Goal: Task Accomplishment & Management: Use online tool/utility

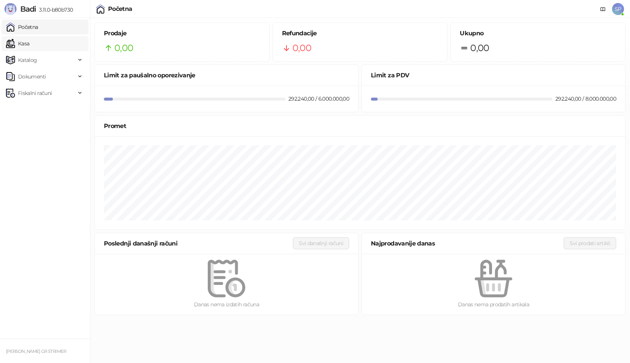
click at [29, 45] on link "Kasa" at bounding box center [17, 43] width 23 height 15
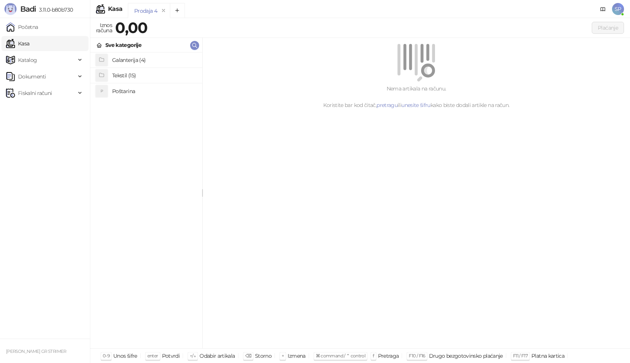
click at [133, 91] on h4 "Poštarina" at bounding box center [154, 91] width 84 height 12
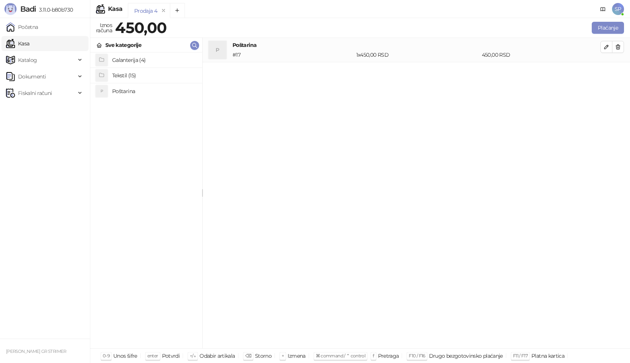
click at [133, 77] on h4 "Tekstil (15)" at bounding box center [154, 75] width 84 height 12
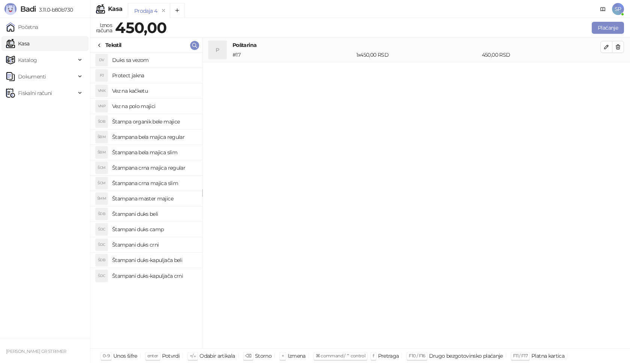
click at [169, 168] on h4 "Štampana crna majica regular" at bounding box center [154, 168] width 84 height 12
click at [604, 73] on icon "button" at bounding box center [607, 71] width 6 height 6
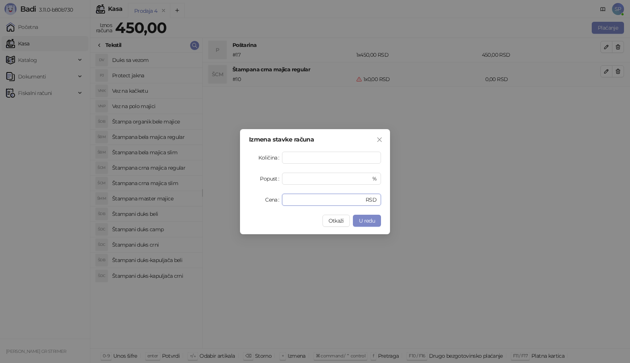
drag, startPoint x: 293, startPoint y: 199, endPoint x: 277, endPoint y: 201, distance: 15.9
click at [280, 201] on div "Cena * RSD" at bounding box center [315, 200] width 132 height 12
type input "****"
click at [362, 220] on span "U redu" at bounding box center [367, 220] width 16 height 7
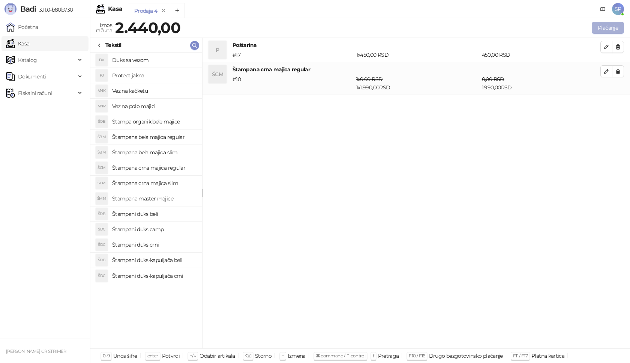
click at [613, 27] on button "Plaćanje" at bounding box center [608, 28] width 32 height 12
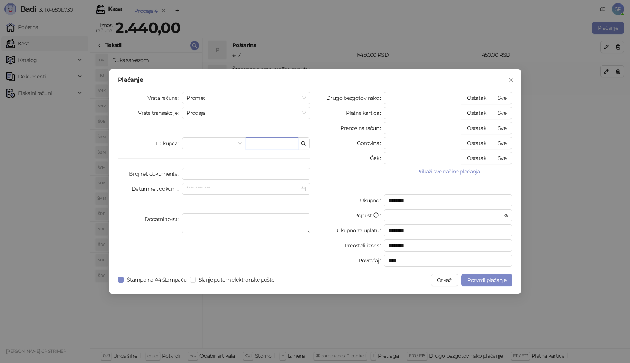
click at [271, 143] on input "text" at bounding box center [272, 143] width 52 height 12
paste input "**********"
type input "**********"
click at [499, 98] on button "Sve" at bounding box center [502, 98] width 21 height 12
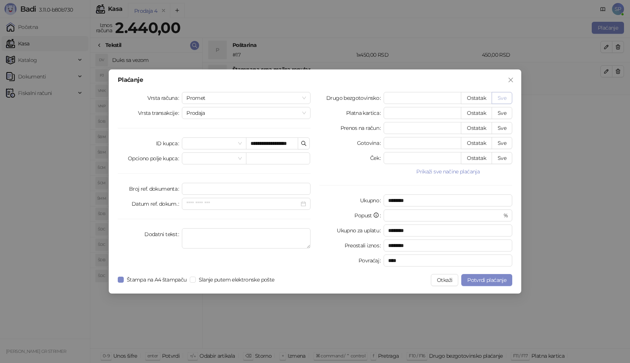
type input "****"
click at [485, 278] on span "Potvrdi plaćanje" at bounding box center [486, 280] width 39 height 7
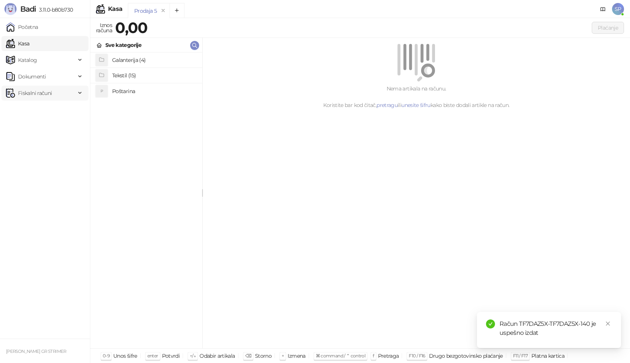
click at [62, 94] on span "Fiskalni računi" at bounding box center [41, 93] width 70 height 15
click at [50, 109] on link "Izdati računi" at bounding box center [29, 109] width 41 height 15
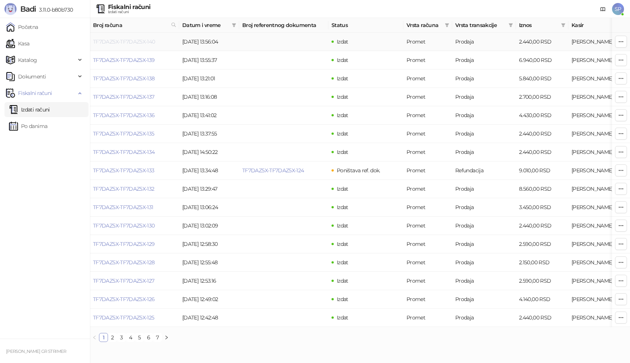
click at [125, 42] on link "TF7DAZ5X-TF7DAZ5X-140" at bounding box center [124, 41] width 62 height 7
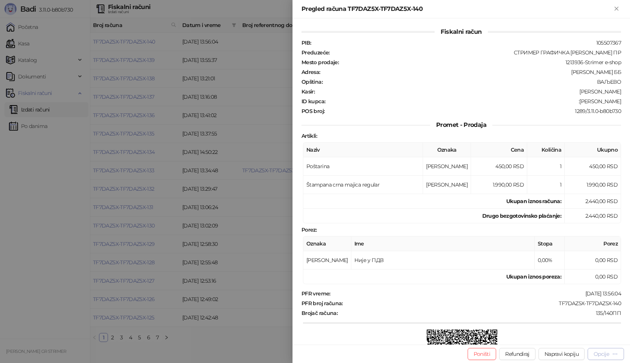
click at [616, 354] on icon "button" at bounding box center [615, 354] width 6 height 6
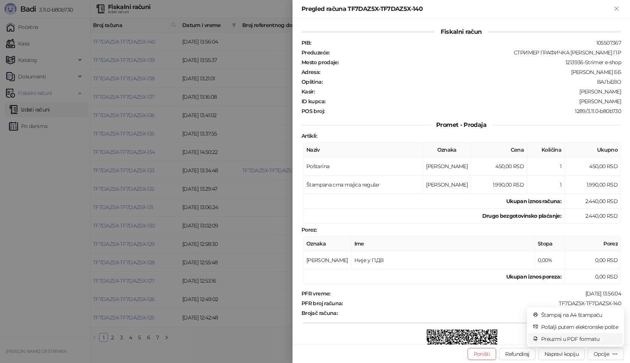
click at [597, 339] on span "Preuzmi u PDF formatu" at bounding box center [579, 339] width 77 height 8
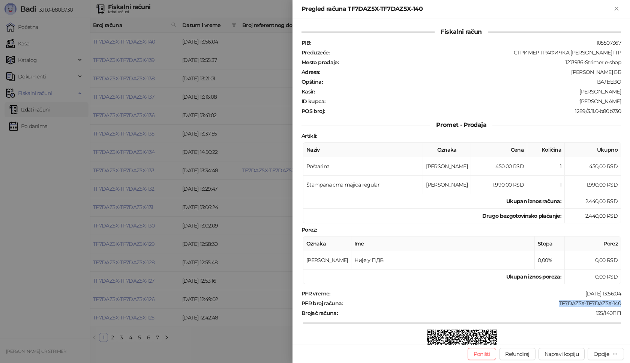
drag, startPoint x: 615, startPoint y: 302, endPoint x: 553, endPoint y: 303, distance: 61.5
click at [553, 303] on div "TF7DAZ5X-TF7DAZ5X-140" at bounding box center [483, 303] width 278 height 7
copy div "TF7DAZ5X-TF7DAZ5X-140"
drag, startPoint x: 616, startPoint y: 98, endPoint x: 564, endPoint y: 101, distance: 52.2
click at [564, 101] on div "Fiskalni račun PIB : 105507367 Preduzeće : СТРИМЕР ГРАФИЧКА РАДЊА [PERSON_NAME]…" at bounding box center [462, 181] width 338 height 326
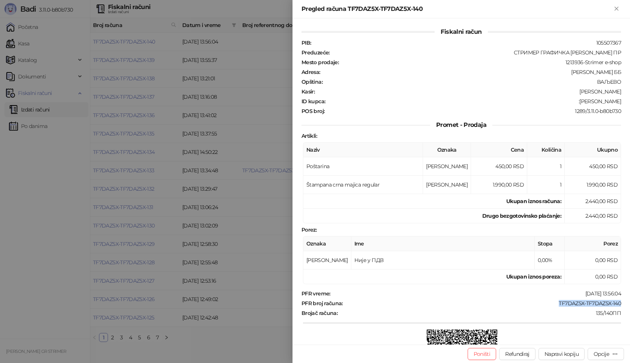
copy div "[PERSON_NAME]"
click at [616, 7] on icon "Zatvori" at bounding box center [616, 8] width 3 height 3
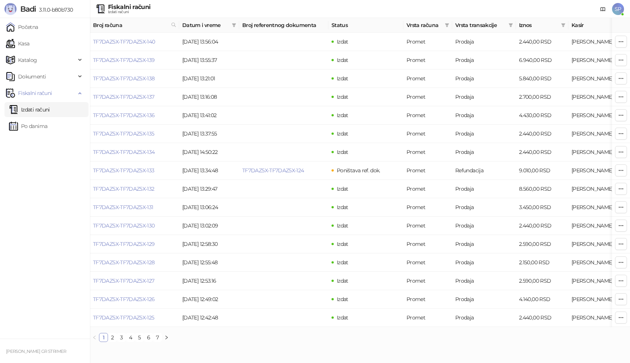
click at [618, 9] on span "SP" at bounding box center [618, 9] width 12 height 12
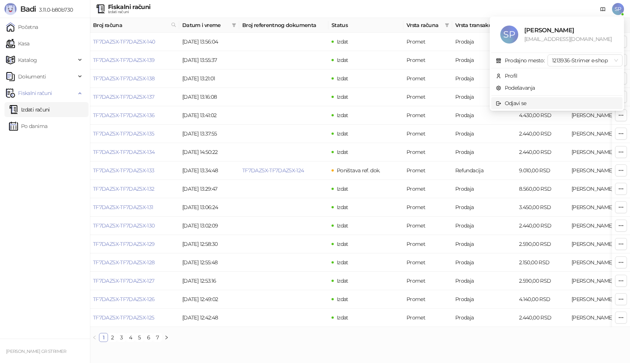
click at [529, 104] on span "Odjavi se" at bounding box center [557, 103] width 122 height 8
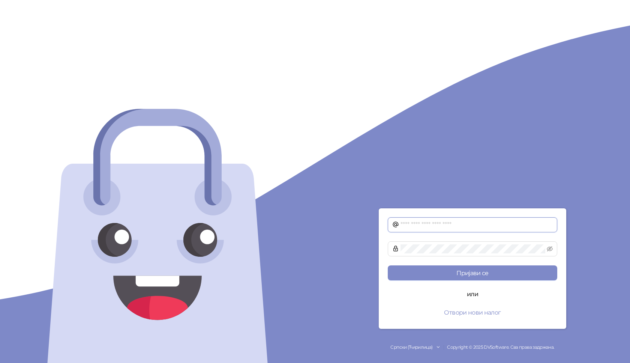
click at [413, 225] on input "text" at bounding box center [477, 224] width 152 height 9
click at [388, 265] on button "Пријави се" at bounding box center [473, 272] width 170 height 15
click at [441, 225] on input "**********" at bounding box center [477, 224] width 152 height 9
type input "**********"
click at [388, 265] on button "Пријави се" at bounding box center [473, 272] width 170 height 15
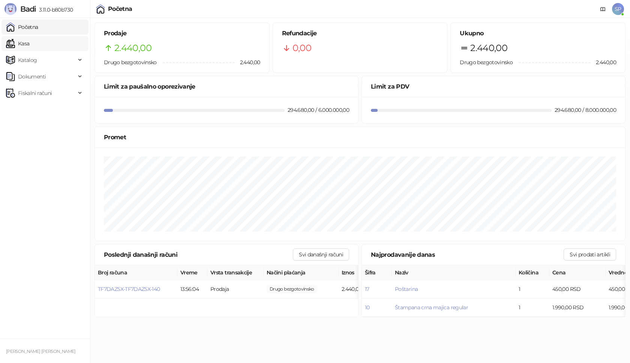
click at [29, 40] on link "Kasa" at bounding box center [17, 43] width 23 height 15
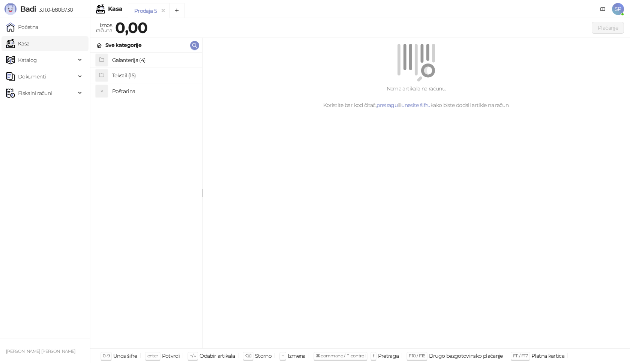
click at [123, 91] on h4 "Poštarina" at bounding box center [154, 91] width 84 height 12
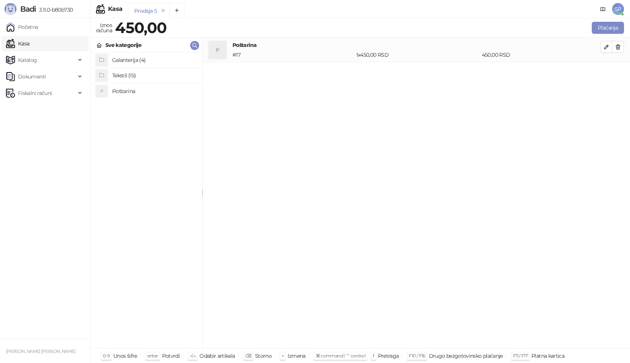
click at [134, 76] on h4 "Tekstil (15)" at bounding box center [154, 75] width 84 height 12
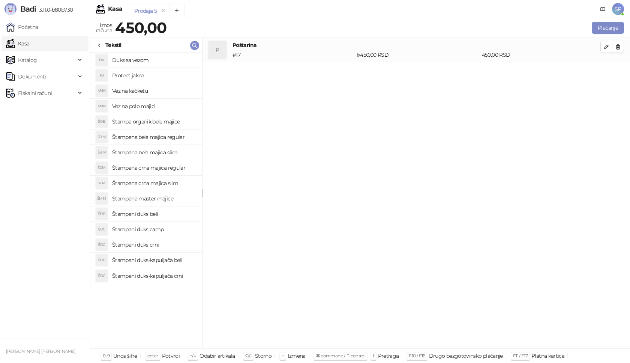
click at [164, 197] on h4 "Štampana master majice" at bounding box center [154, 198] width 84 height 12
click at [606, 70] on icon "button" at bounding box center [607, 71] width 6 height 6
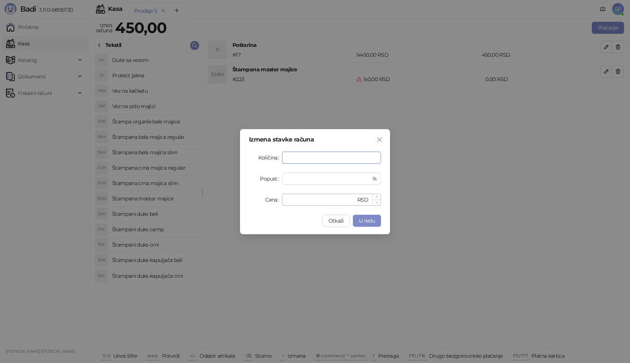
type input "*"
drag, startPoint x: 306, startPoint y: 203, endPoint x: 206, endPoint y: 208, distance: 100.3
click at [202, 203] on div "Izmena stavke računa Količina * Popust * % Cena * RSD Otkaži U redu" at bounding box center [315, 181] width 630 height 363
type input "****"
click at [371, 223] on span "U redu" at bounding box center [367, 220] width 16 height 7
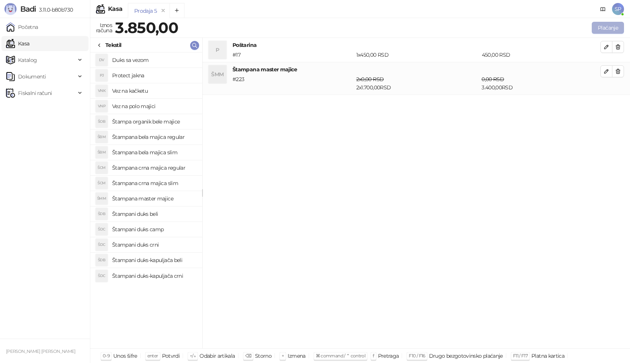
click at [607, 29] on button "Plaćanje" at bounding box center [608, 28] width 32 height 12
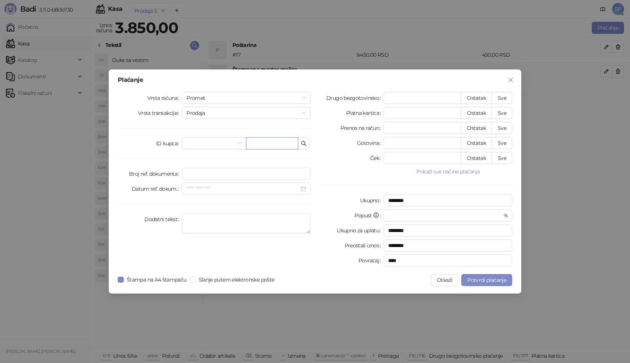
click at [258, 140] on input "text" at bounding box center [272, 143] width 52 height 12
paste input "**********"
type input "**********"
click at [504, 95] on button "Sve" at bounding box center [502, 98] width 21 height 12
type input "****"
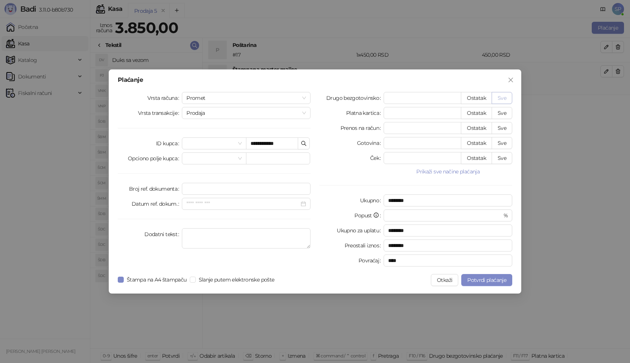
type input "****"
click at [499, 277] on span "Potvrdi plaćanje" at bounding box center [486, 280] width 39 height 7
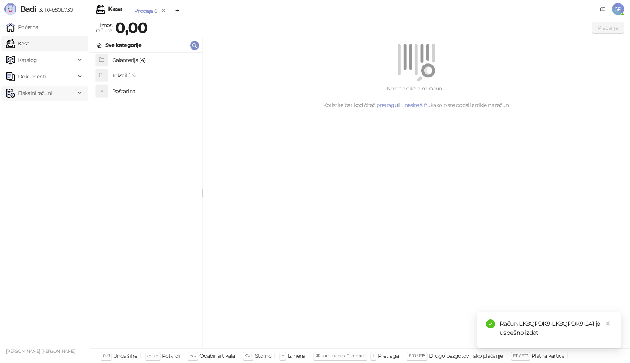
click at [51, 94] on span "Fiskalni računi" at bounding box center [35, 93] width 34 height 15
click at [50, 110] on link "Izdati računi" at bounding box center [29, 109] width 41 height 15
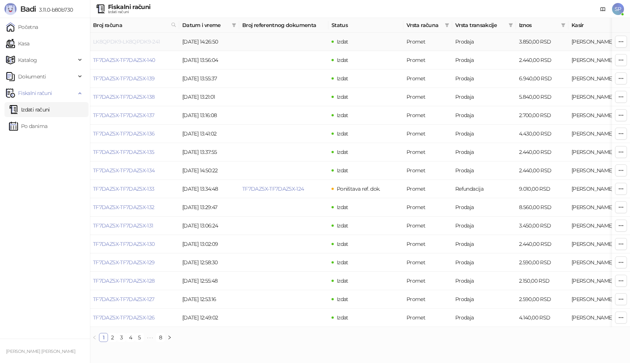
click at [141, 43] on link "LK8QPDK9-LK8QPDK9-241" at bounding box center [126, 41] width 67 height 7
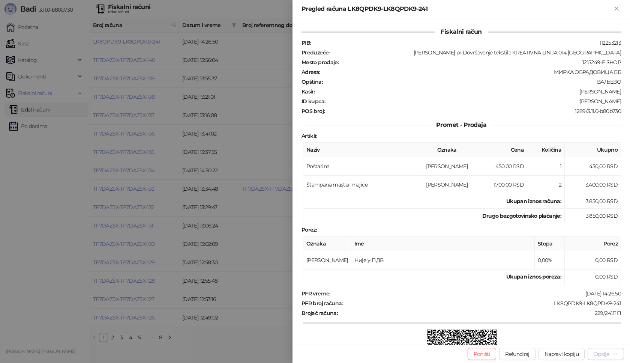
click at [600, 351] on div "Opcije" at bounding box center [601, 353] width 15 height 7
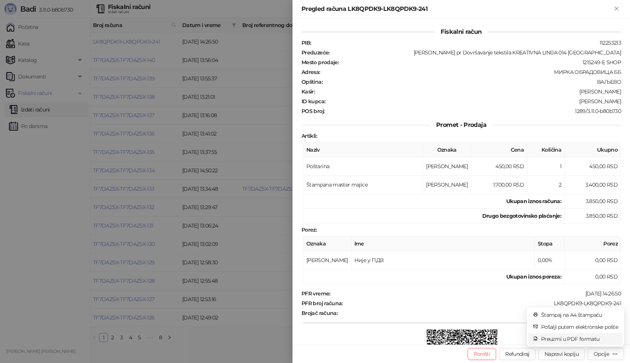
click at [567, 339] on span "Preuzmi u PDF formatu" at bounding box center [579, 339] width 77 height 8
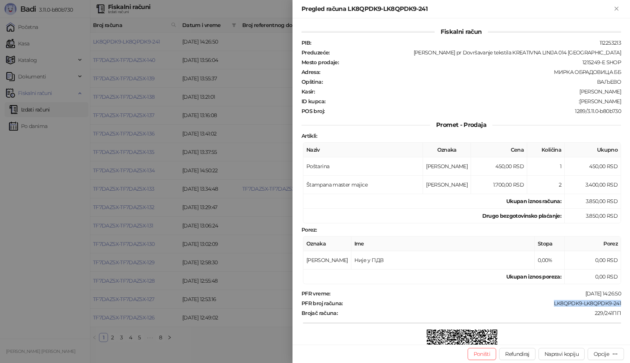
drag, startPoint x: 548, startPoint y: 300, endPoint x: 626, endPoint y: 304, distance: 77.8
click at [626, 304] on div "Fiskalni račun PIB : 112253213 Preduzeće : Marija Raković pr Dovršavanje teksti…" at bounding box center [462, 181] width 338 height 326
copy div "LK8QPDK9-LK8QPDK9-241"
drag, startPoint x: 581, startPoint y: 101, endPoint x: 620, endPoint y: 101, distance: 39.0
click at [620, 101] on div "Fiskalni račun PIB : 112253213 Preduzeće : Marija Raković pr Dovršavanje teksti…" at bounding box center [462, 181] width 338 height 326
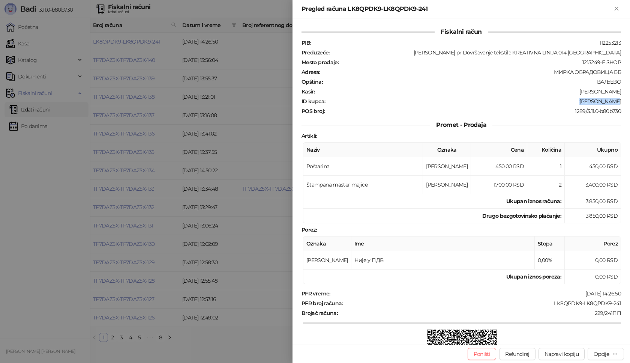
copy div "Ćuk Slobodan"
